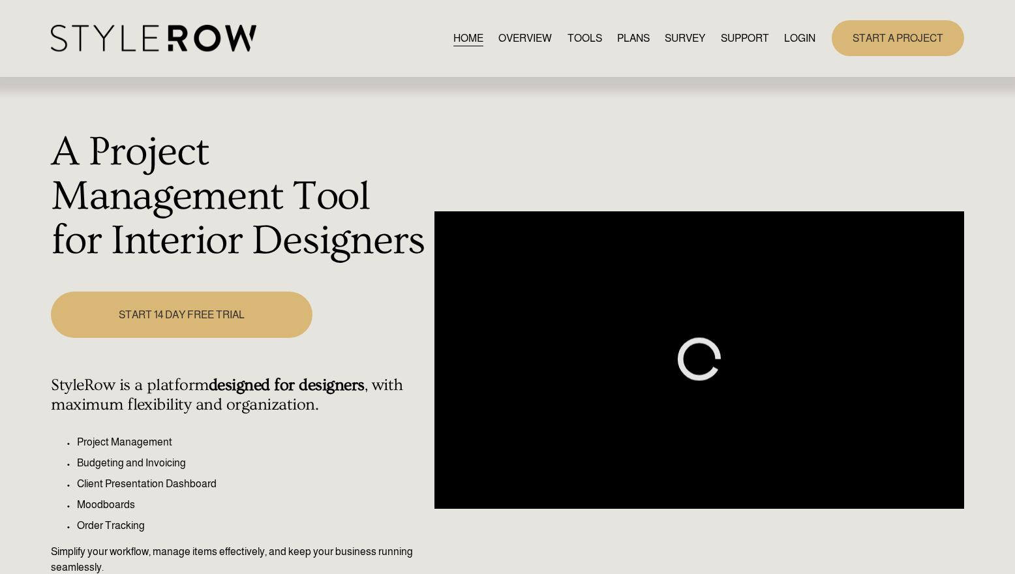
click at [801, 35] on link "LOGIN" at bounding box center [799, 38] width 31 height 18
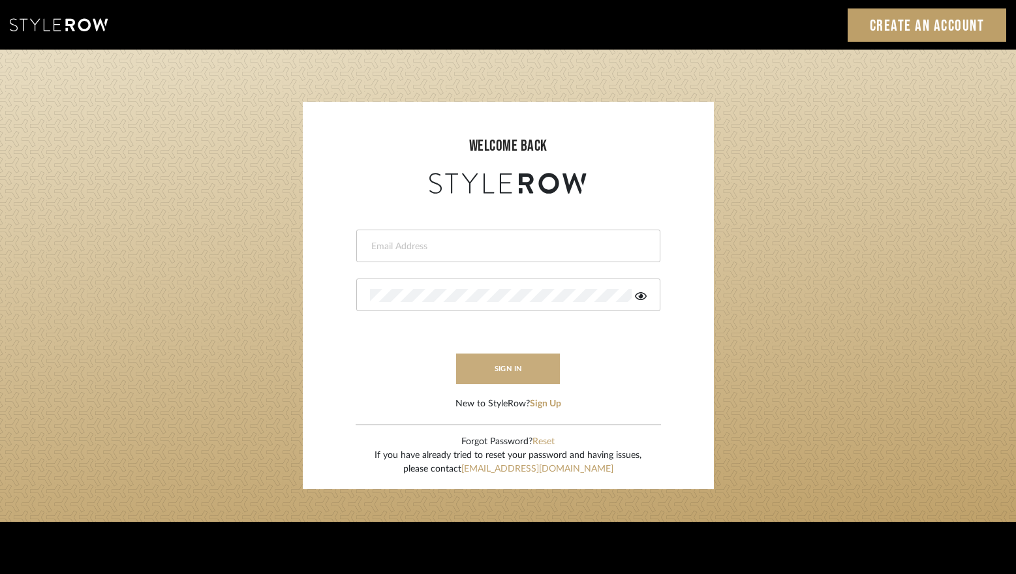
click at [512, 375] on button "sign in" at bounding box center [508, 369] width 104 height 31
type input "stylerowproducts1@mancini-design.com"
click at [515, 358] on button "sign in" at bounding box center [508, 369] width 104 height 31
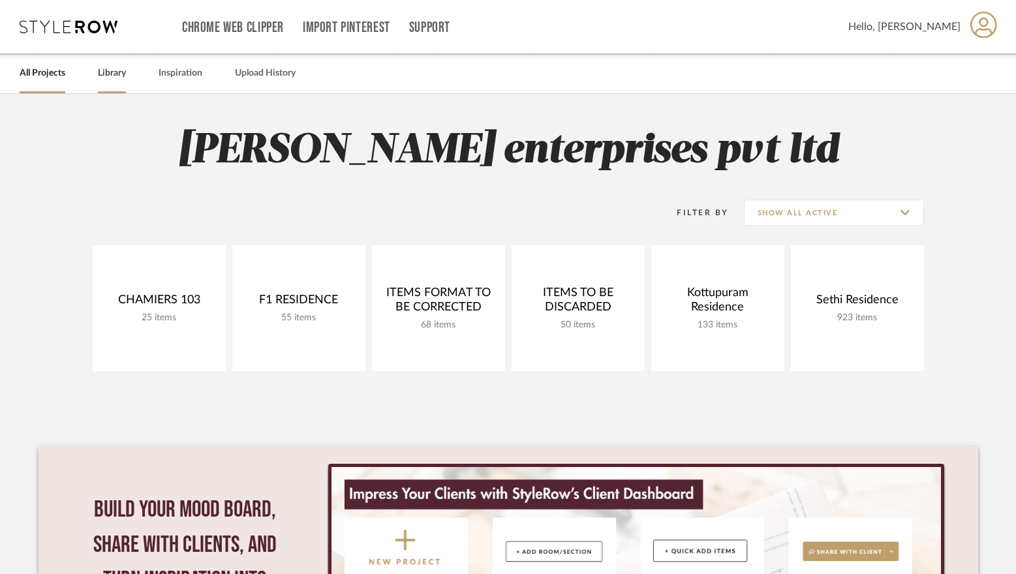
click at [117, 79] on link "Library" at bounding box center [112, 74] width 28 height 18
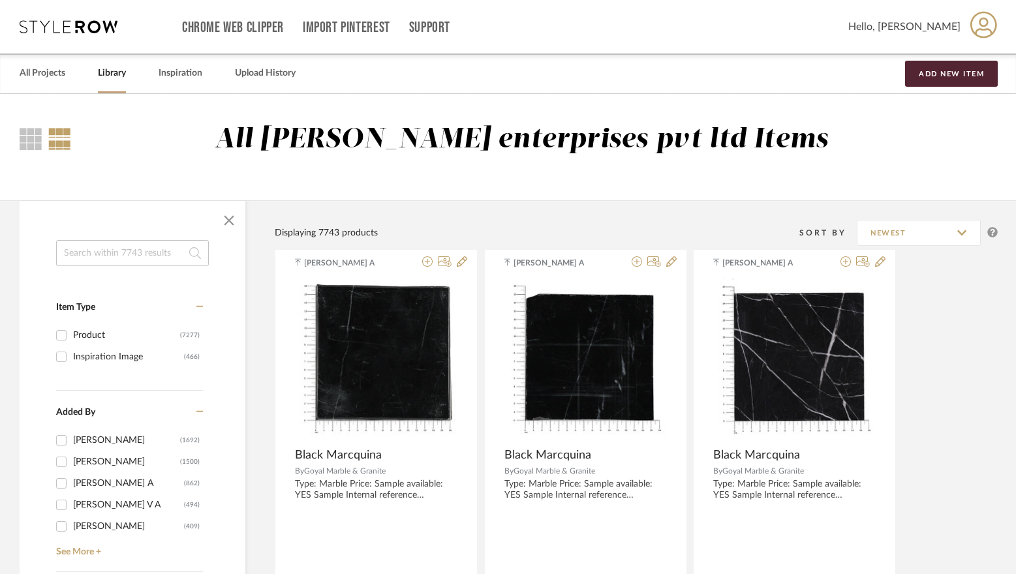
click at [131, 262] on input at bounding box center [132, 253] width 153 height 26
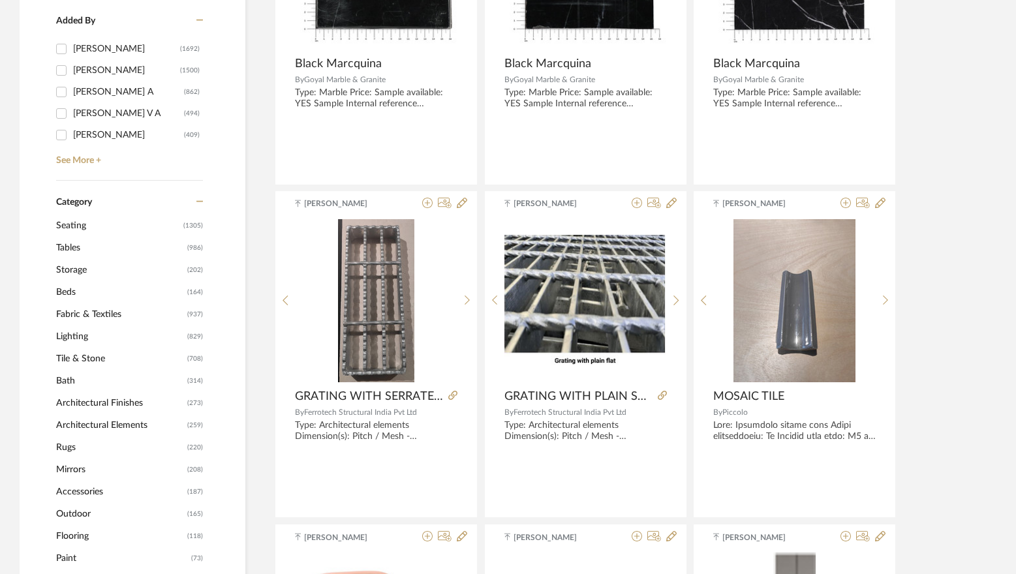
click at [95, 249] on span "Tables" at bounding box center [120, 248] width 128 height 22
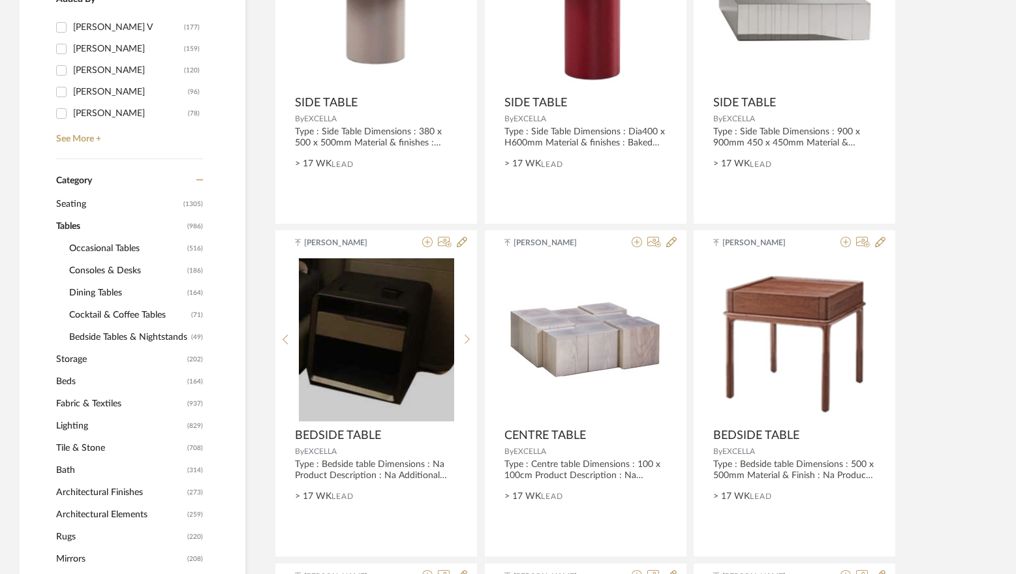
scroll to position [390, 0]
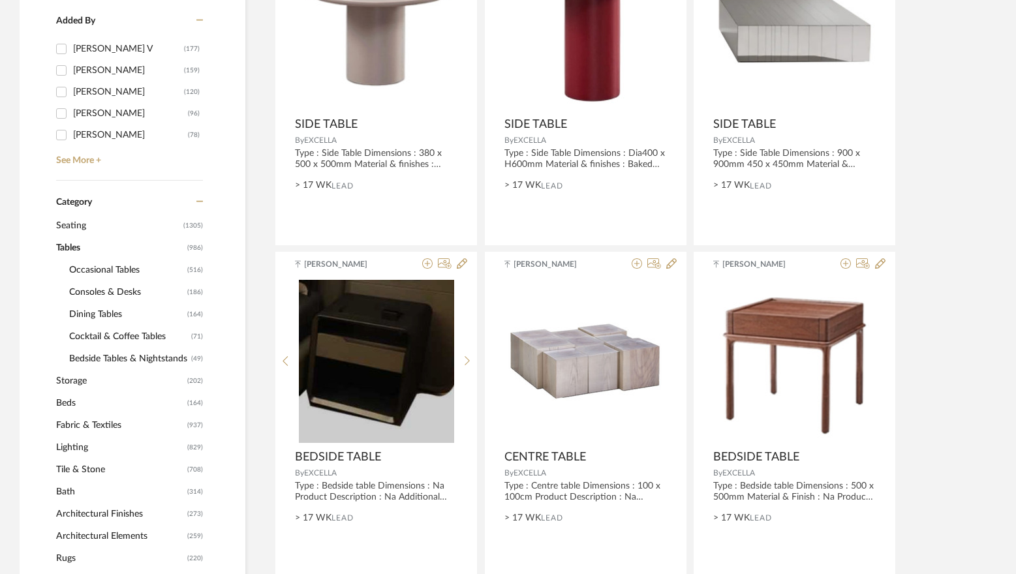
click at [107, 319] on span "Dining Tables" at bounding box center [126, 314] width 115 height 22
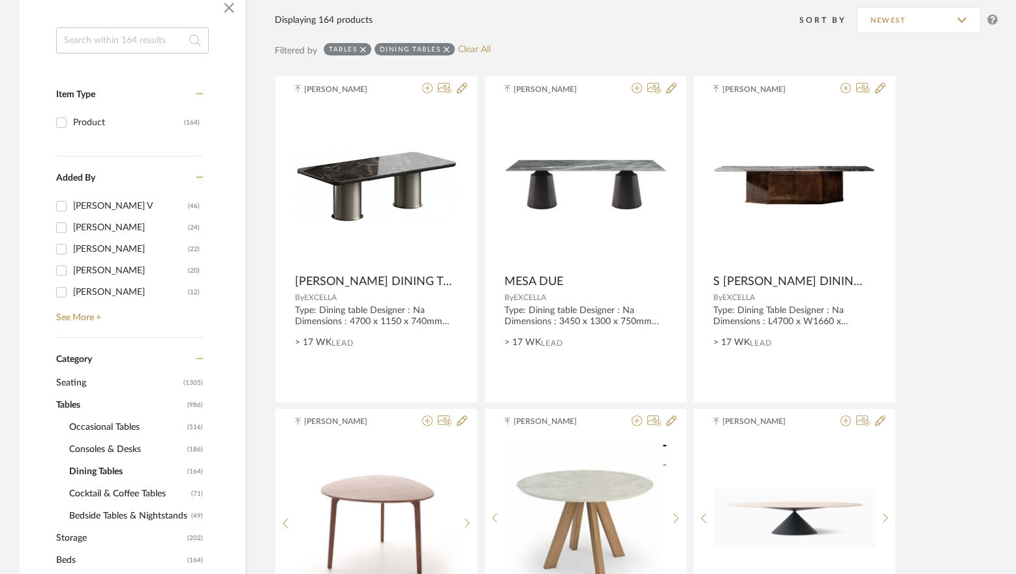
scroll to position [194, 0]
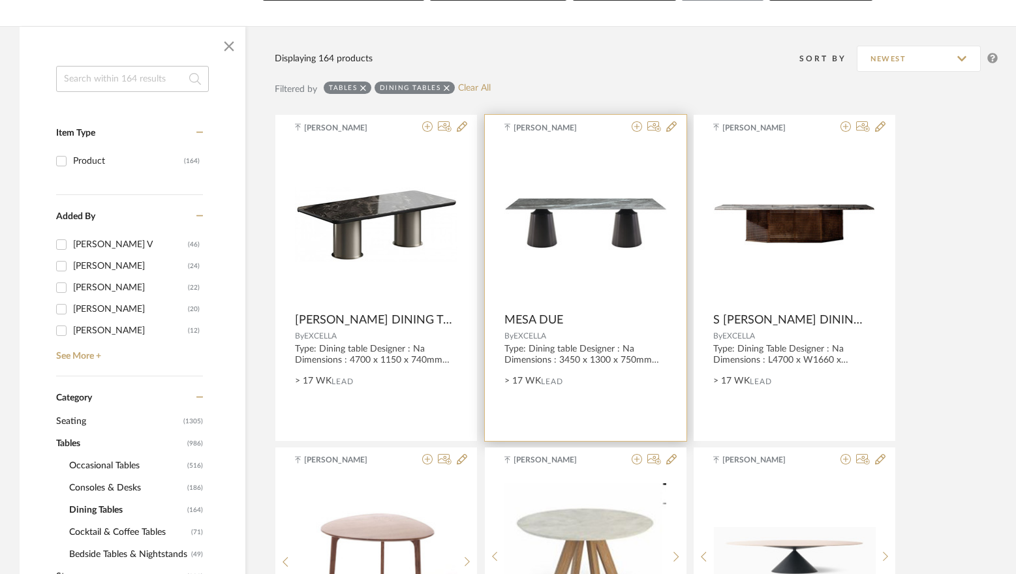
click at [0, 0] on img at bounding box center [0, 0] width 0 height 0
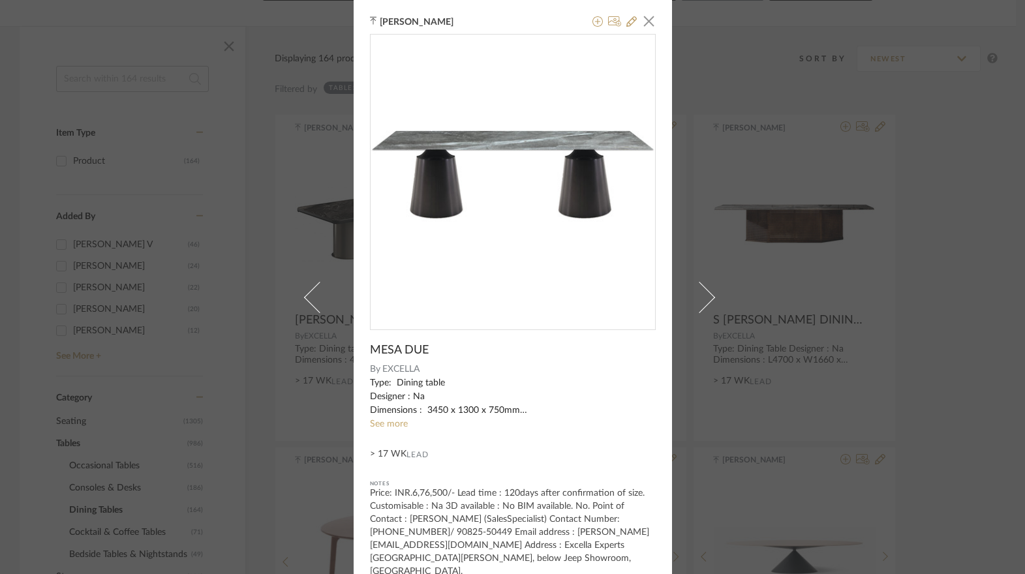
scroll to position [7, 0]
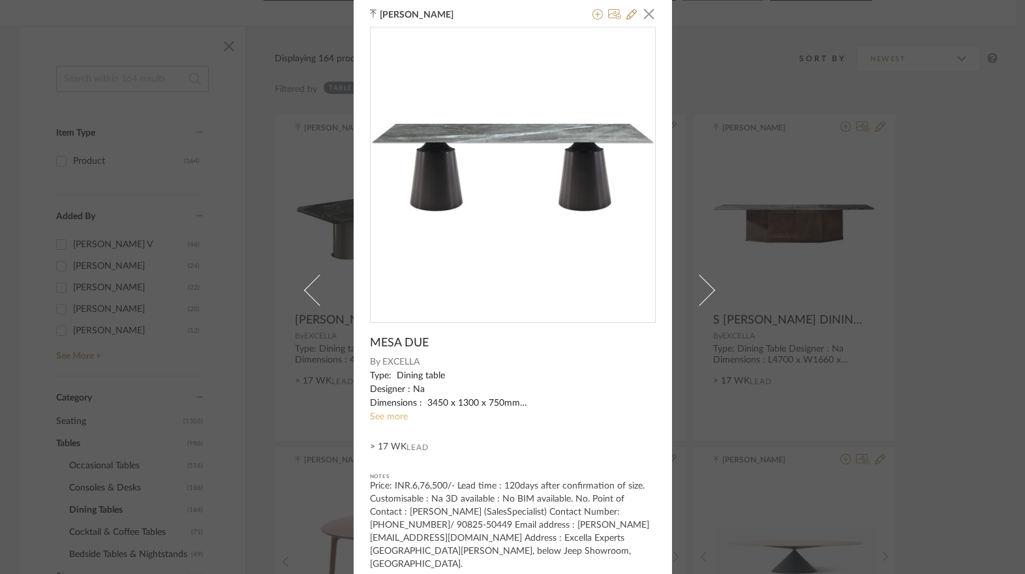
click at [398, 417] on link "See more" at bounding box center [389, 416] width 38 height 9
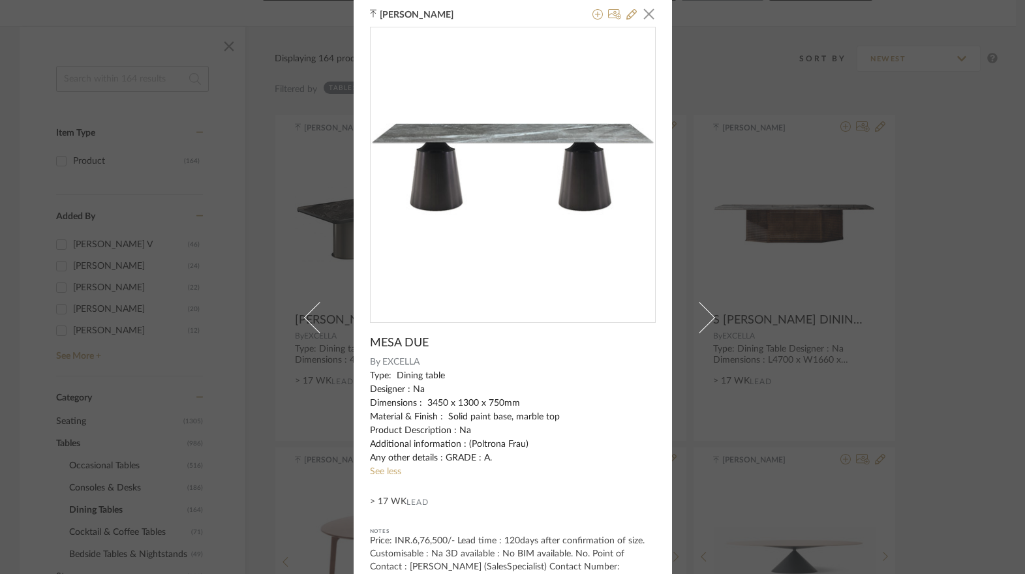
drag, startPoint x: 409, startPoint y: 218, endPoint x: 425, endPoint y: 235, distance: 23.5
click at [409, 218] on div "0" at bounding box center [513, 169] width 285 height 285
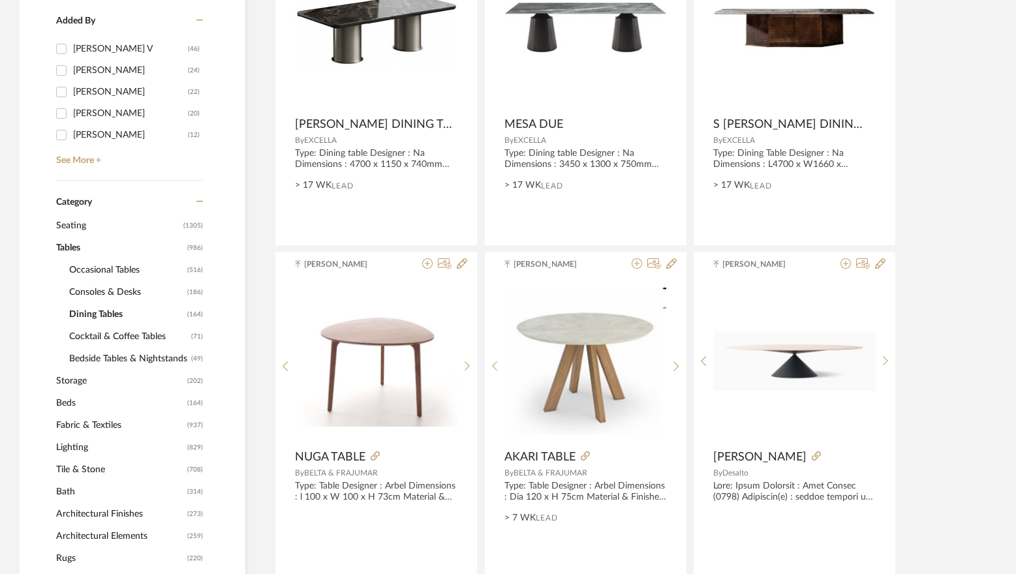
scroll to position [0, 0]
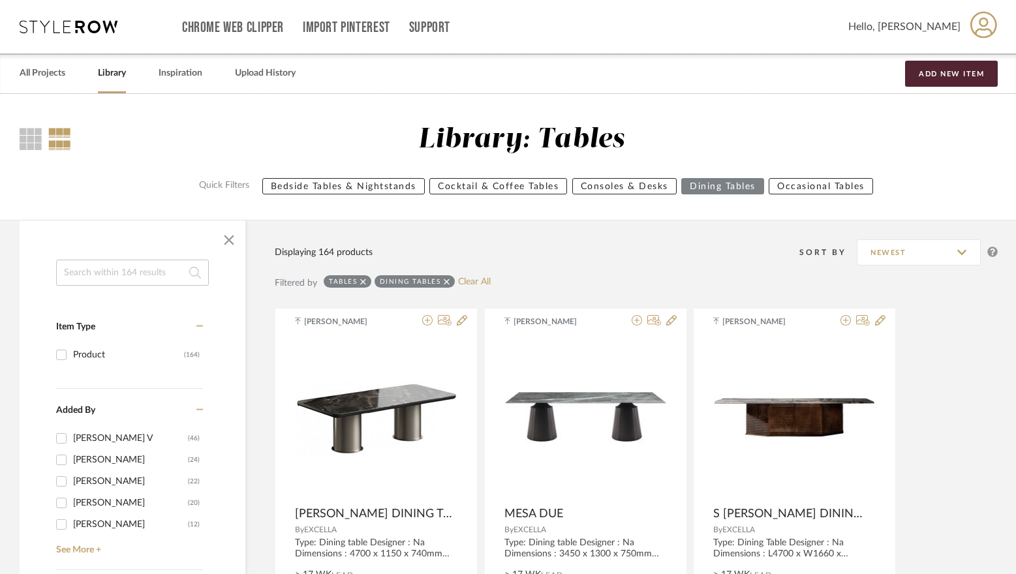
click at [158, 277] on input at bounding box center [132, 273] width 153 height 26
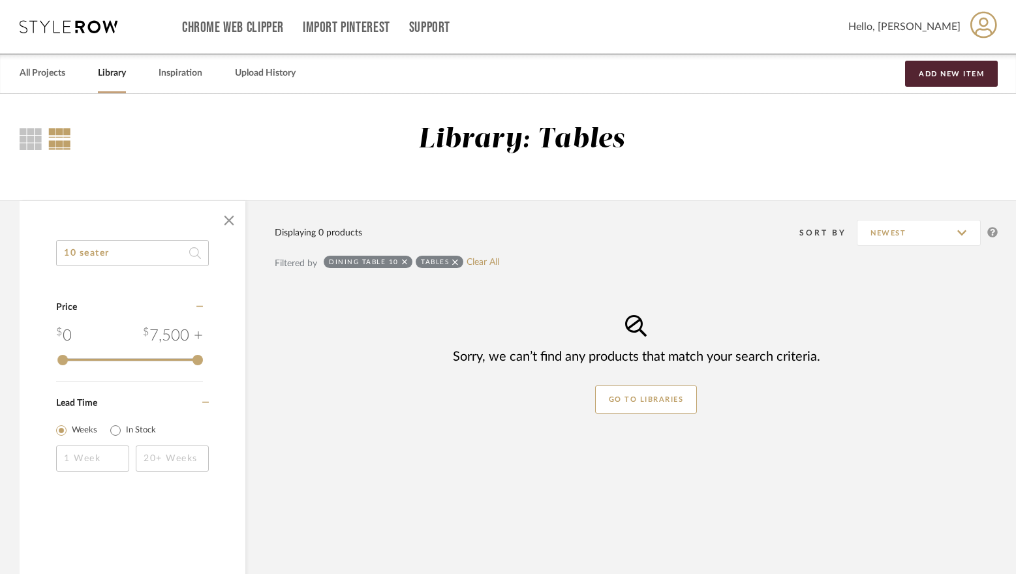
type input "10 seater"
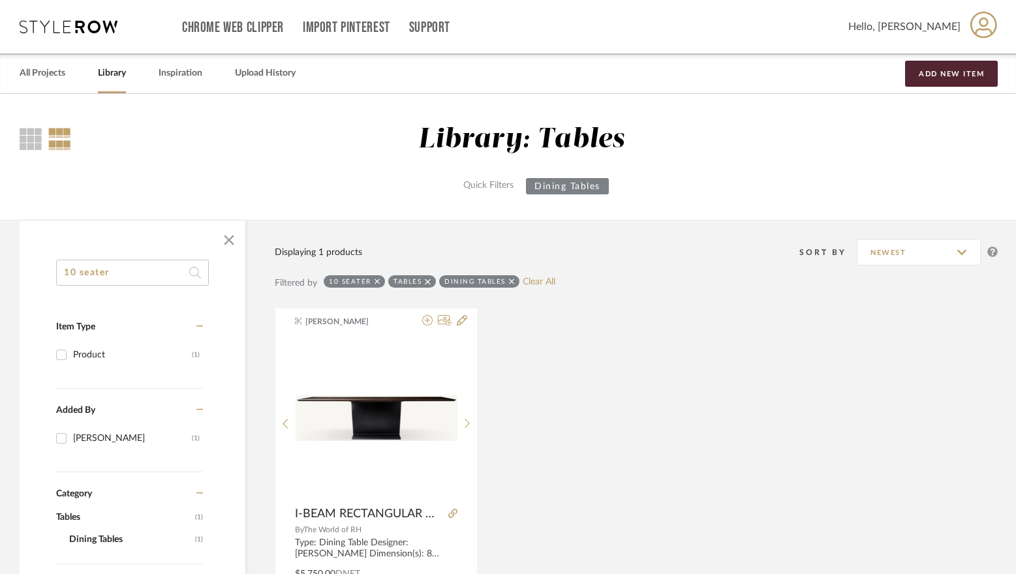
scroll to position [65, 0]
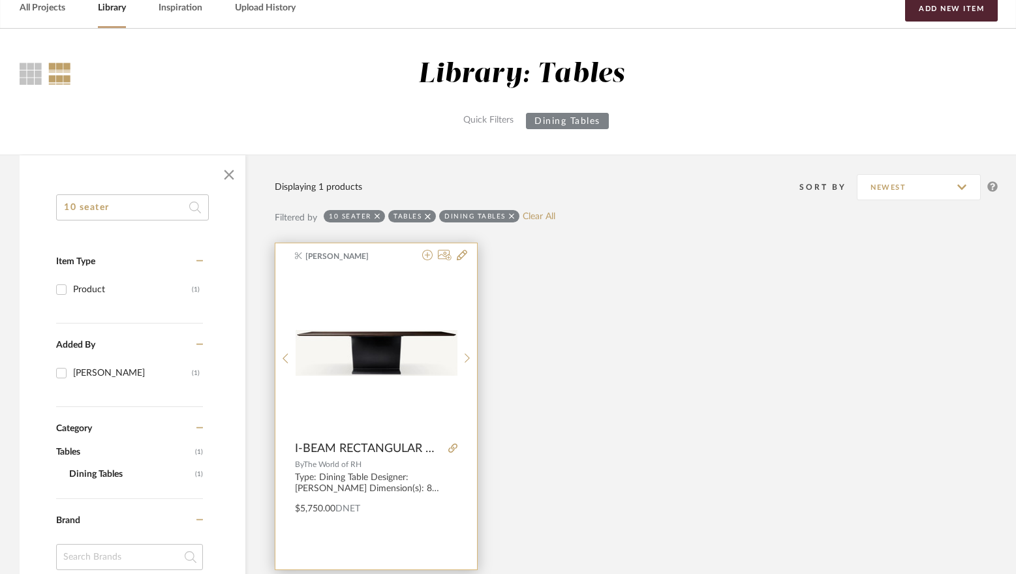
click at [357, 344] on img "0" at bounding box center [377, 352] width 162 height 45
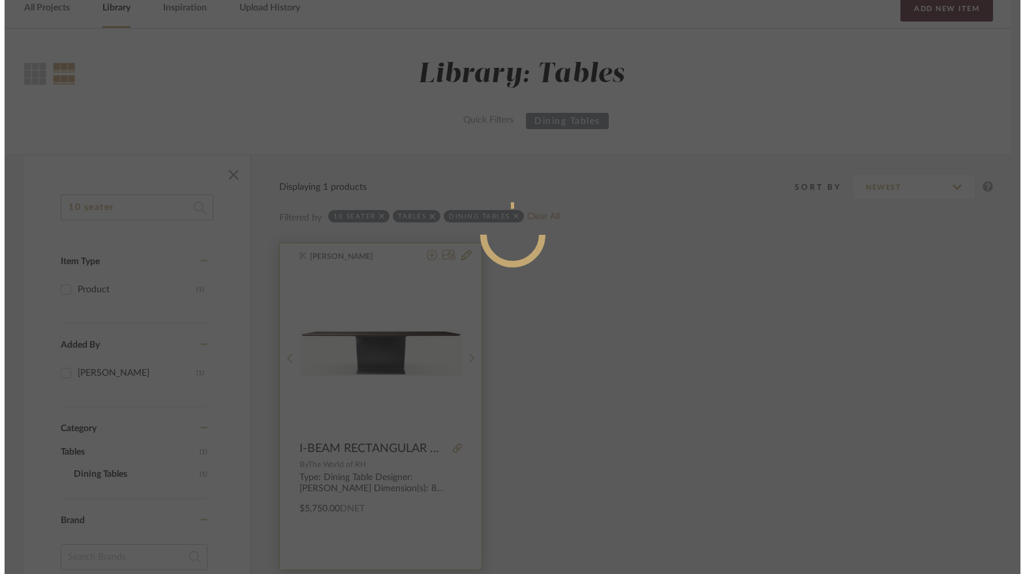
scroll to position [0, 0]
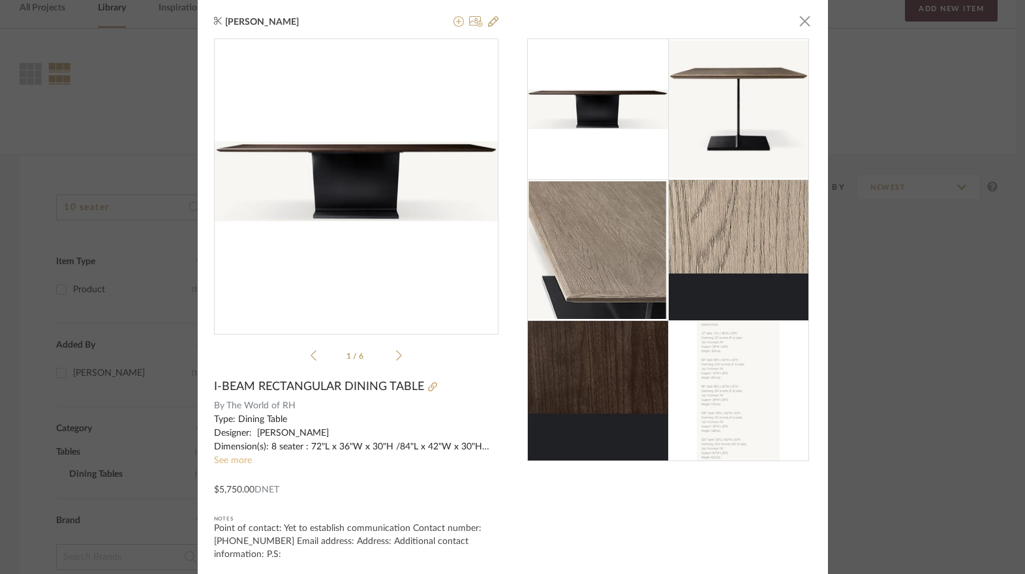
click at [237, 462] on link "See more" at bounding box center [233, 460] width 38 height 9
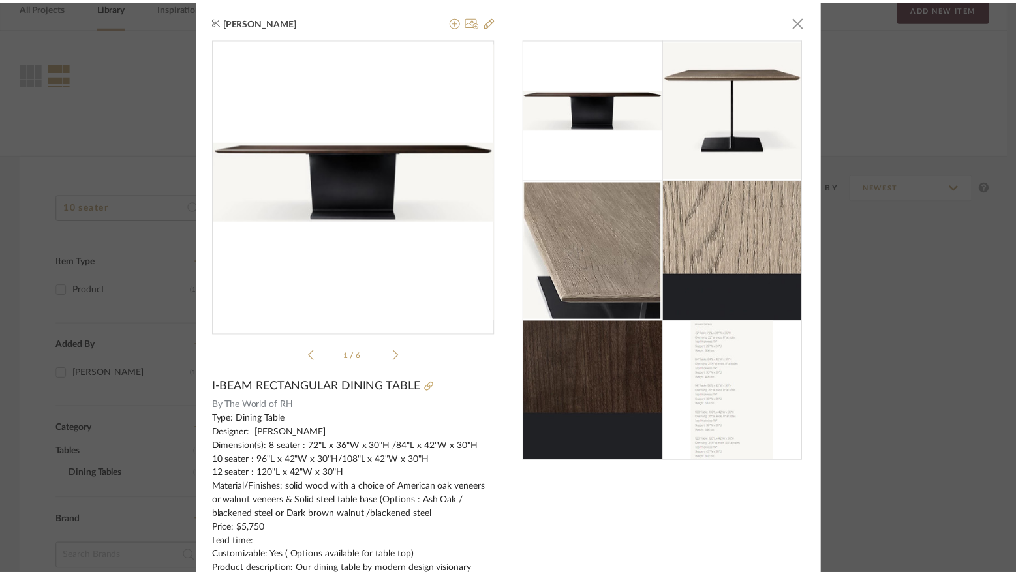
scroll to position [65, 0]
